Goal: Use online tool/utility: Use online tool/utility

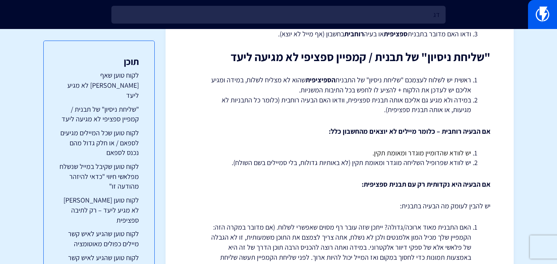
type input "ד"
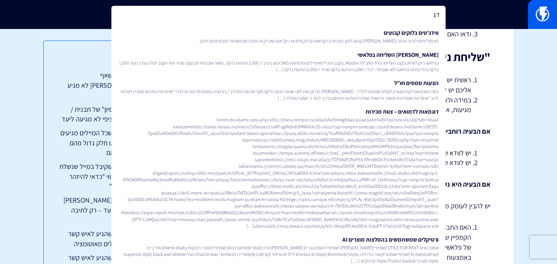
type input "ד"
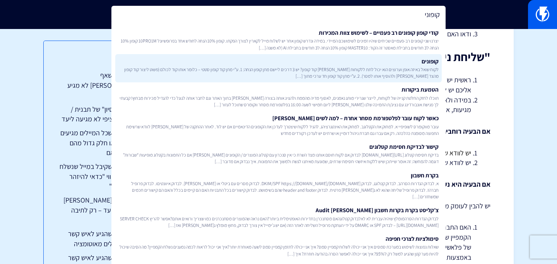
type input "קופוני"
click at [271, 63] on link "קופונים לקוח שואל באיזה אופן וערוצים הוא יכול לתת ללקוחות שלו קוד קופון? יש 3 ד…" at bounding box center [278, 68] width 326 height 29
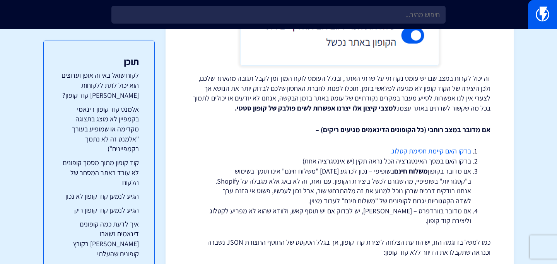
scroll to position [795, 0]
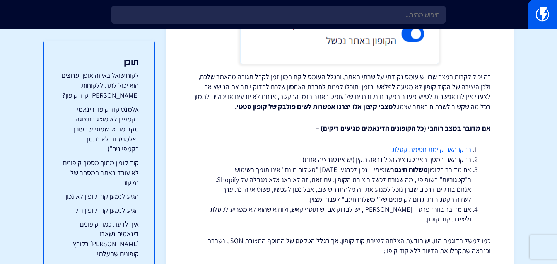
click at [401, 145] on link "בדקו האם קיימת חסימת קטלוג." at bounding box center [430, 149] width 81 height 9
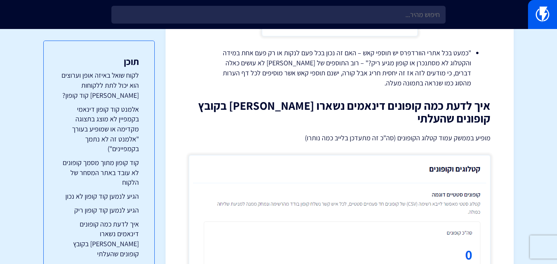
scroll to position [1065, 0]
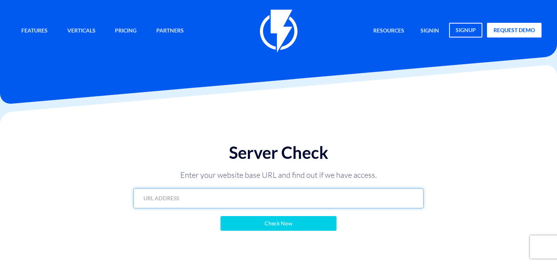
click at [259, 196] on input "text" at bounding box center [278, 198] width 290 height 20
paste input "[DOMAIN_NAME][URL]"
type input "[DOMAIN_NAME][URL]"
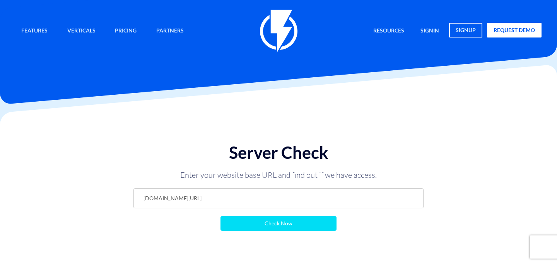
click at [258, 224] on input "Check Now" at bounding box center [278, 223] width 116 height 15
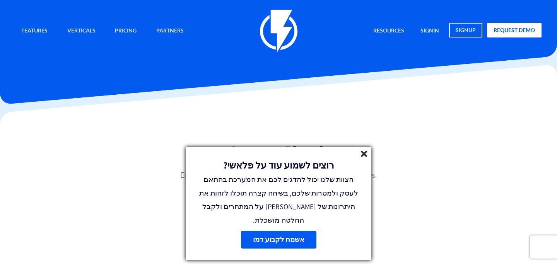
click at [361, 157] on icon at bounding box center [364, 154] width 7 height 7
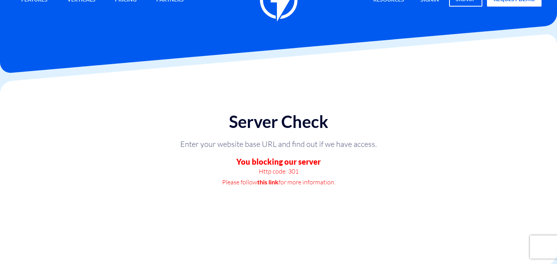
scroll to position [41, 0]
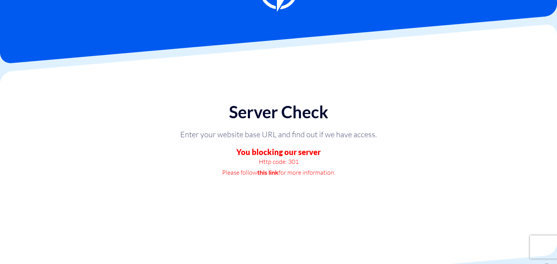
click at [266, 176] on link "this link" at bounding box center [267, 172] width 21 height 11
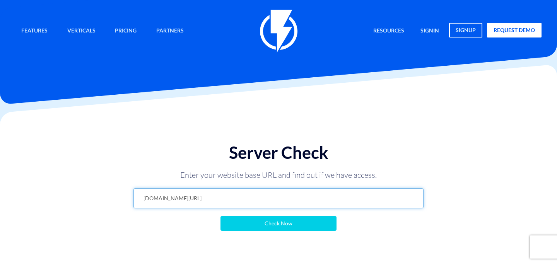
click at [181, 205] on input "www.seacret.com/ch_" at bounding box center [278, 198] width 290 height 20
paste input "text"
type input "www.seacret.com"
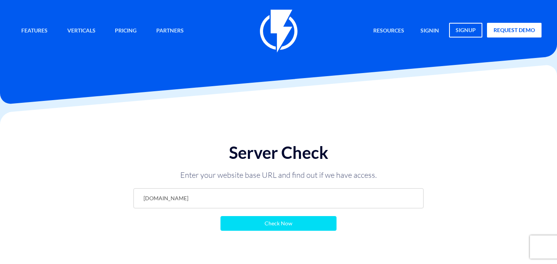
click at [235, 223] on input "Check Now" at bounding box center [278, 223] width 116 height 15
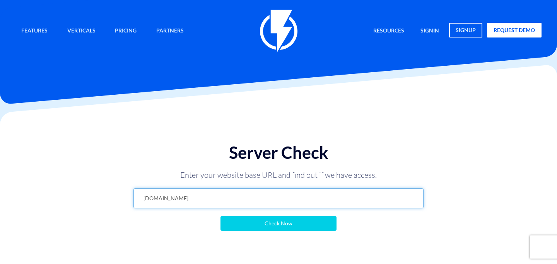
click at [172, 196] on input "www.seacret.com" at bounding box center [278, 198] width 290 height 20
paste input "https://www.seacret.com/"
type input "https://www.seacret.com/"
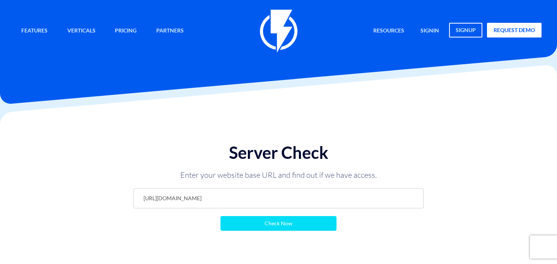
click at [236, 219] on input "Check Now" at bounding box center [278, 223] width 116 height 15
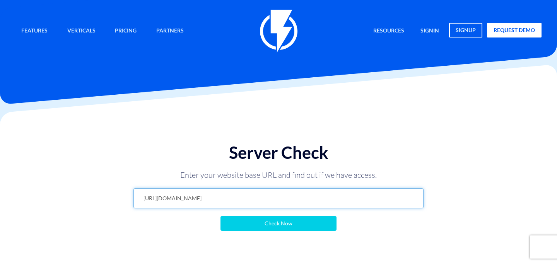
click at [205, 198] on input "https://www.seacret.com/" at bounding box center [278, 198] width 290 height 20
click at [199, 195] on input "https://www.seacret.com/" at bounding box center [278, 198] width 290 height 20
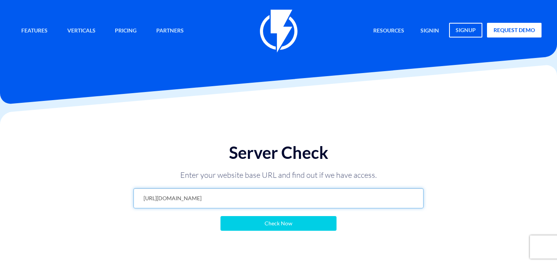
click at [199, 195] on input "https://www.seacret.com/" at bounding box center [278, 198] width 290 height 20
paste input "ch_de"
type input "https://www.seacret.com/ch_de"
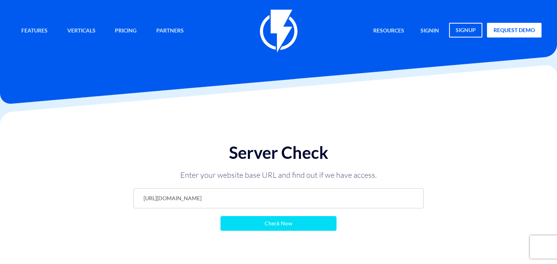
click at [233, 220] on input "Check Now" at bounding box center [278, 223] width 116 height 15
